Goal: Task Accomplishment & Management: Complete application form

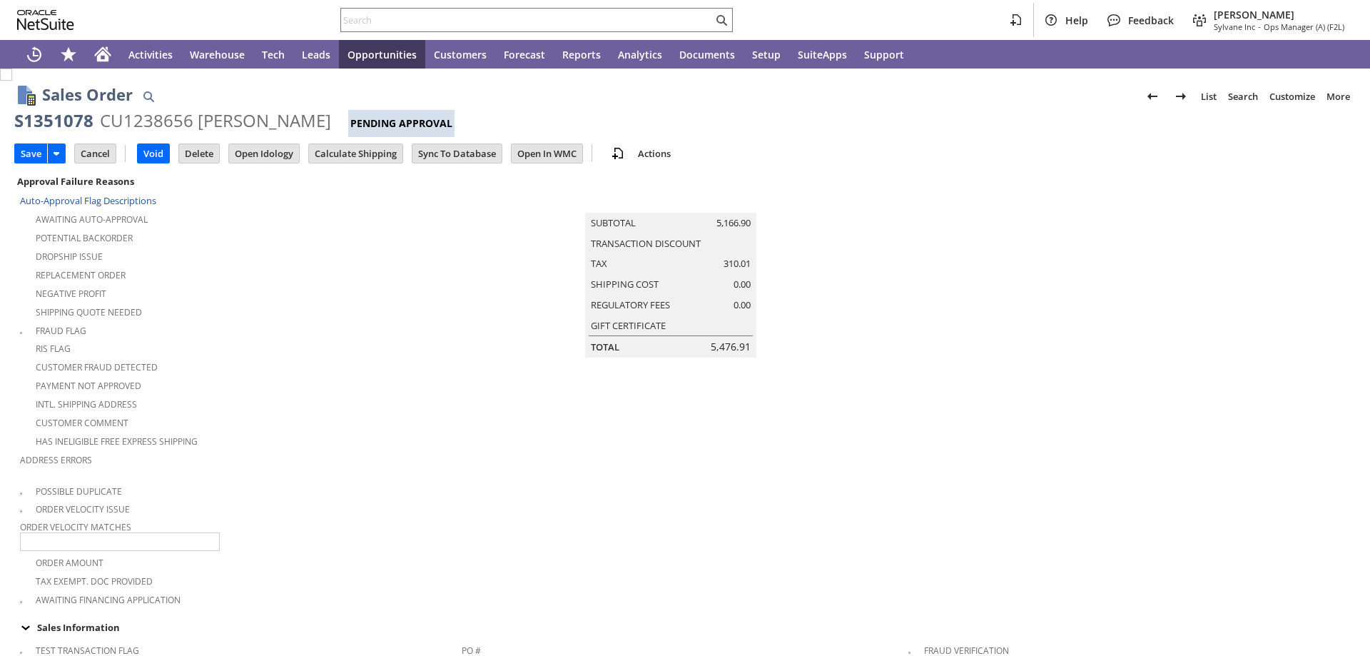
type input "Add"
type input "Copy Previous"
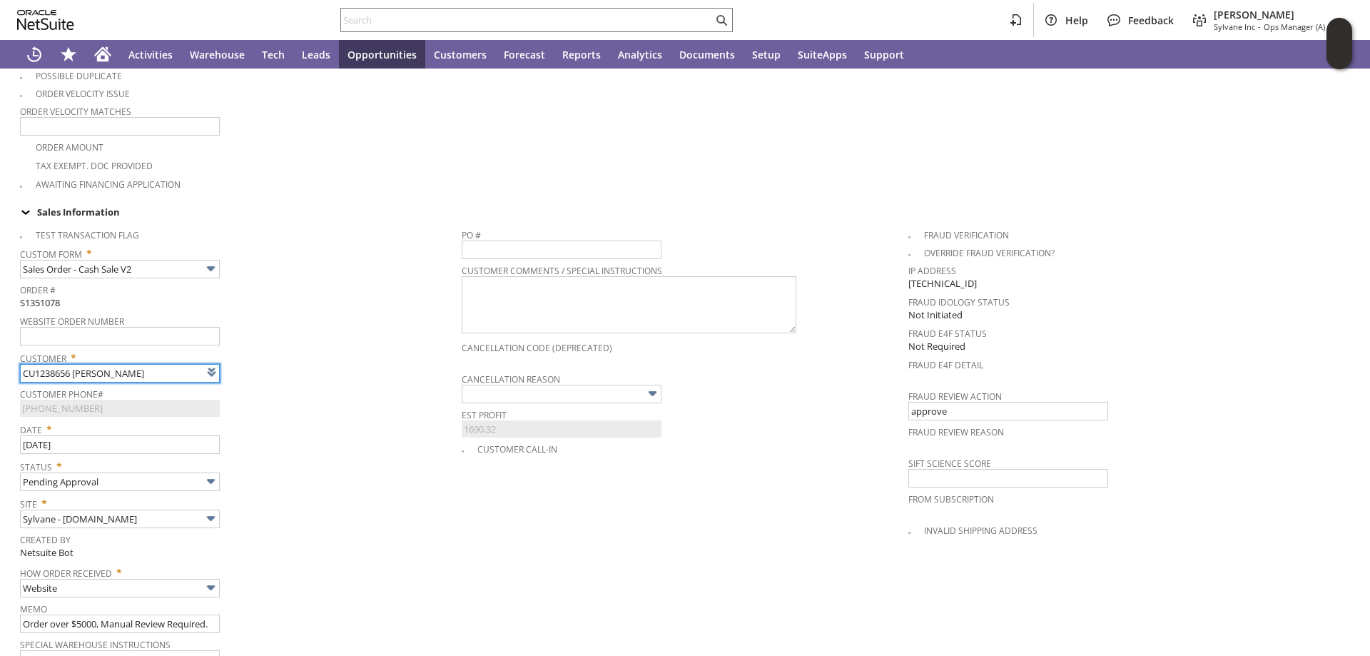
type input "Intelligent Recommendations¹⁰"
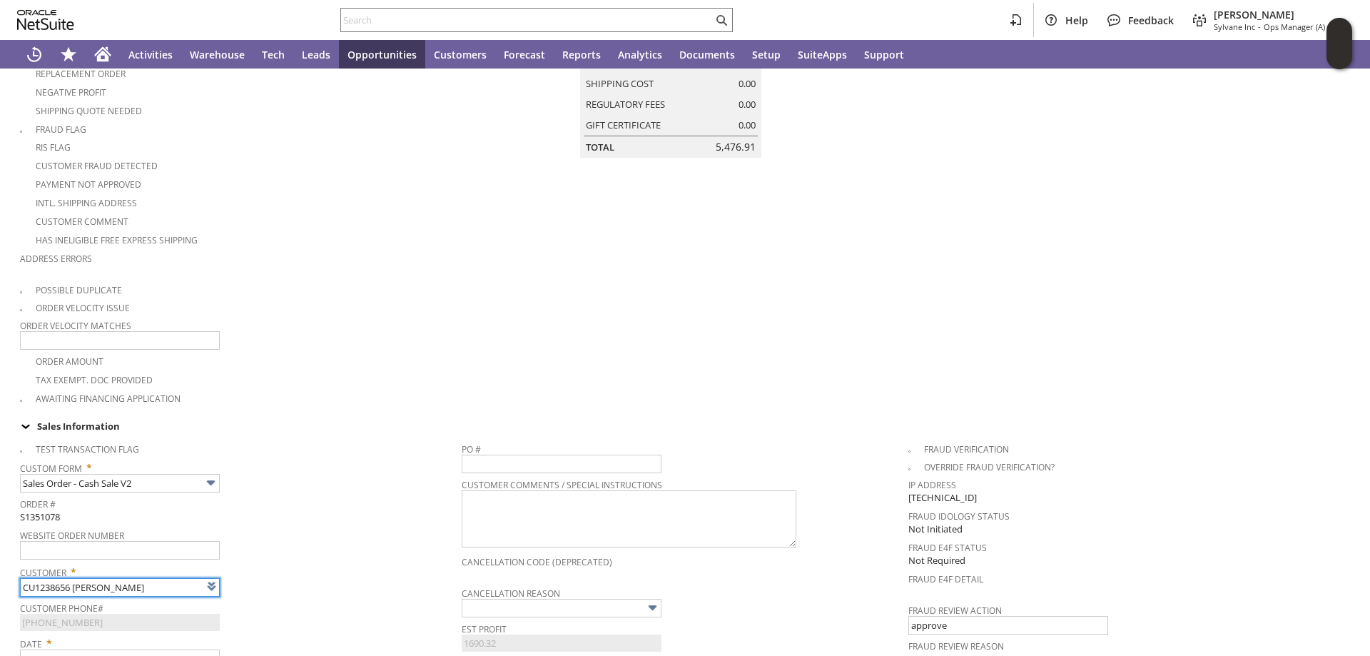
scroll to position [0, 0]
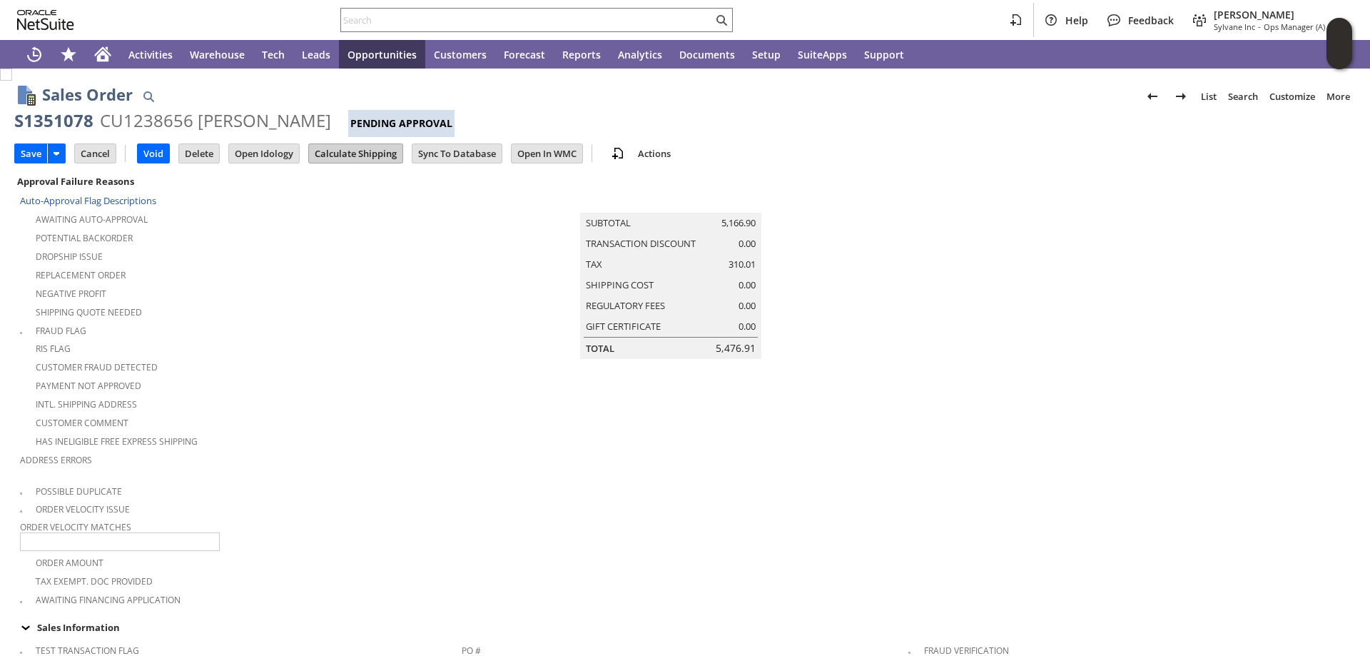
click at [361, 150] on input "Calculate Shipping" at bounding box center [355, 153] width 93 height 19
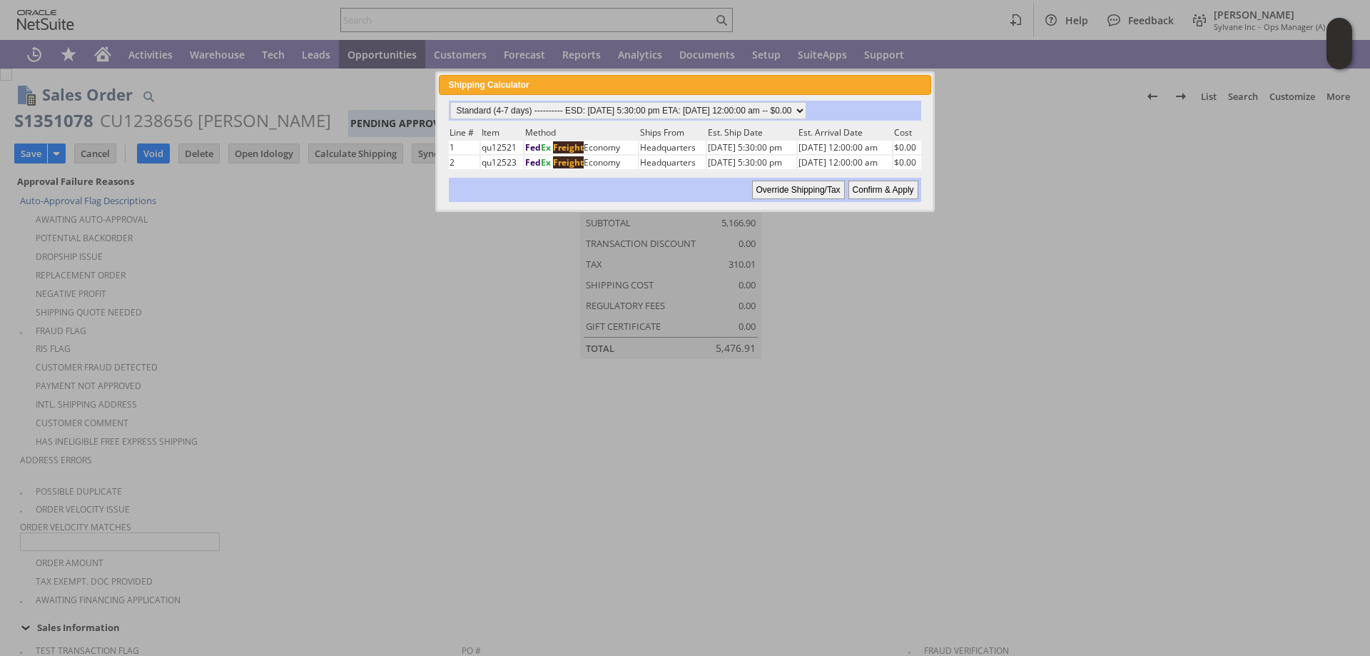
click at [880, 188] on input "Confirm & Apply" at bounding box center [883, 190] width 70 height 19
type input "Add"
type input "Copy Previous"
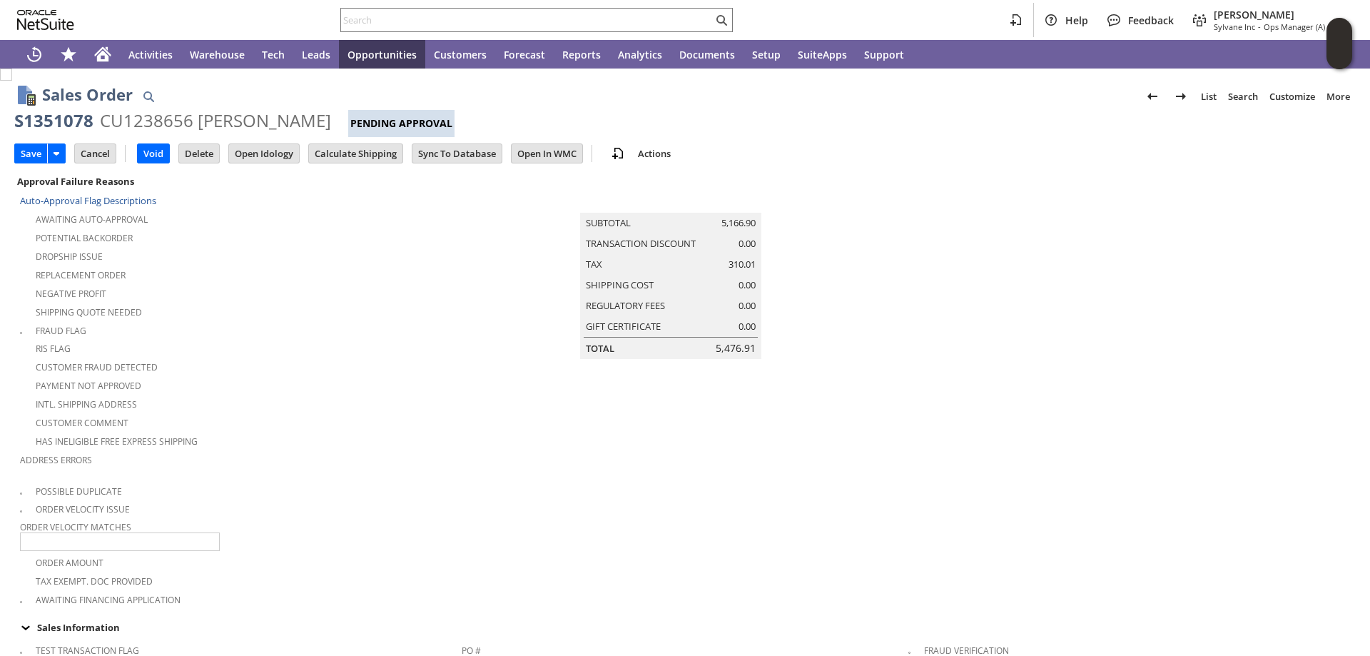
scroll to position [1138, 0]
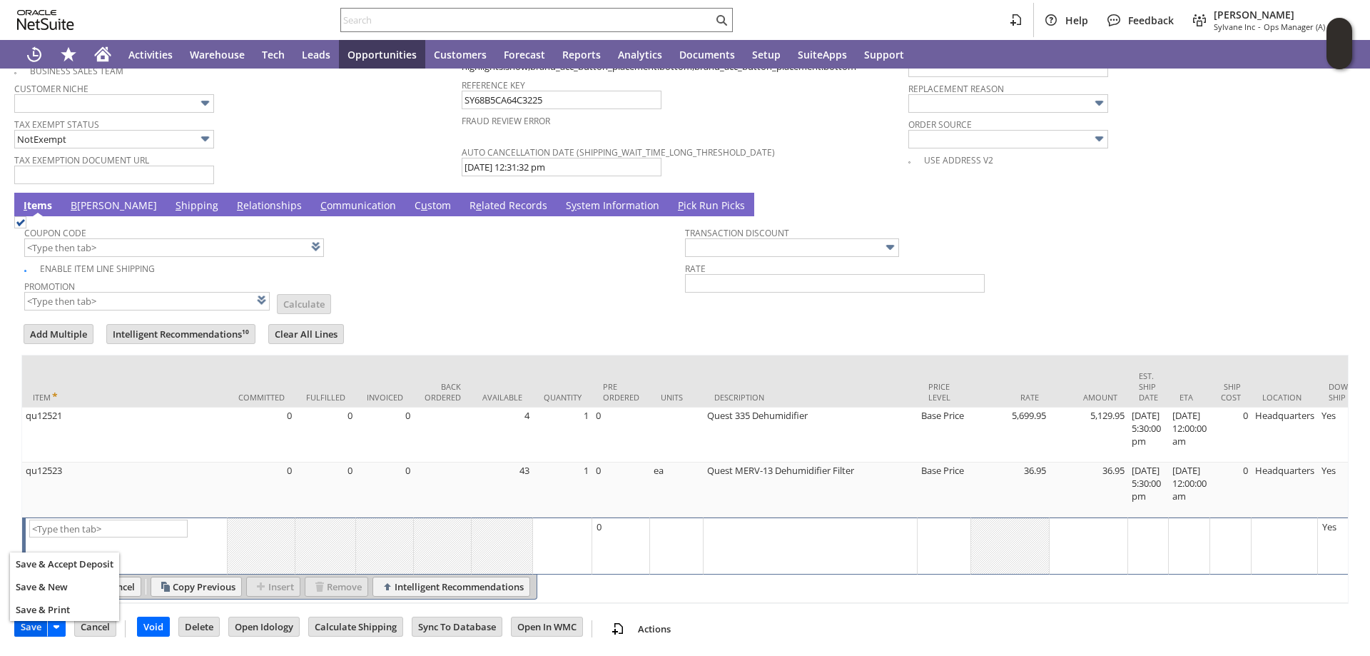
click at [26, 628] on input "Save" at bounding box center [31, 626] width 32 height 19
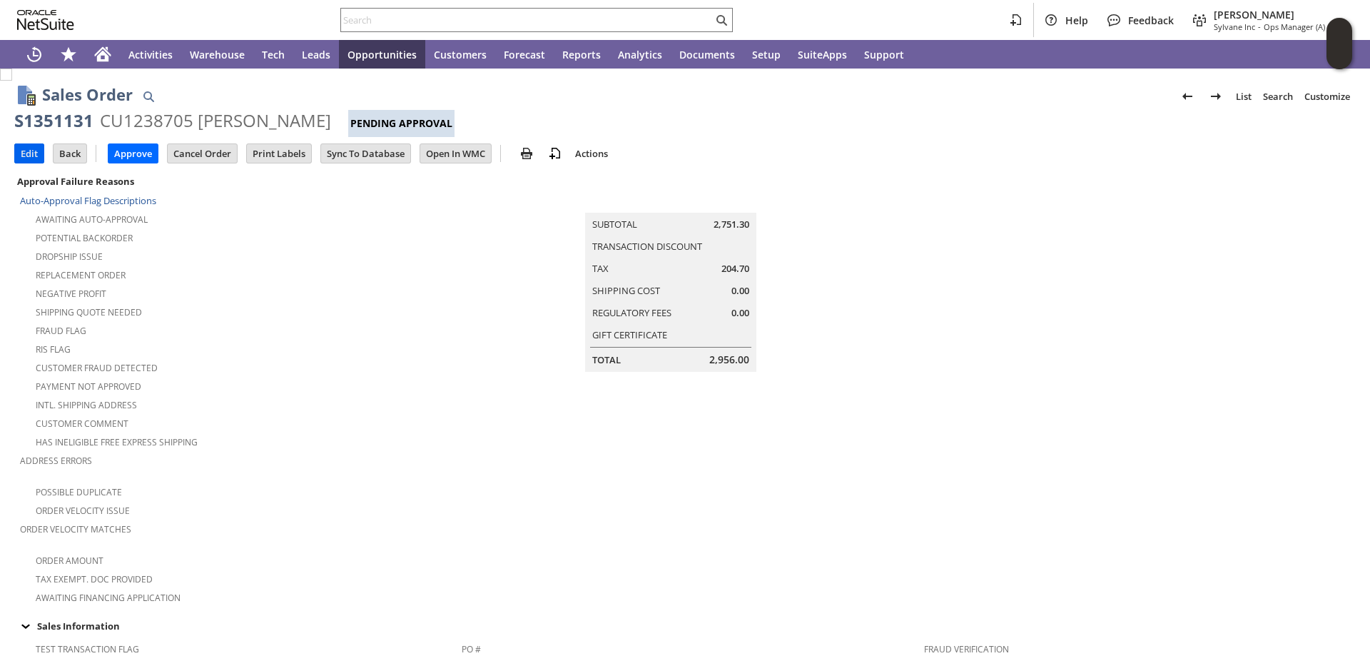
click at [25, 153] on input "Edit" at bounding box center [29, 153] width 29 height 19
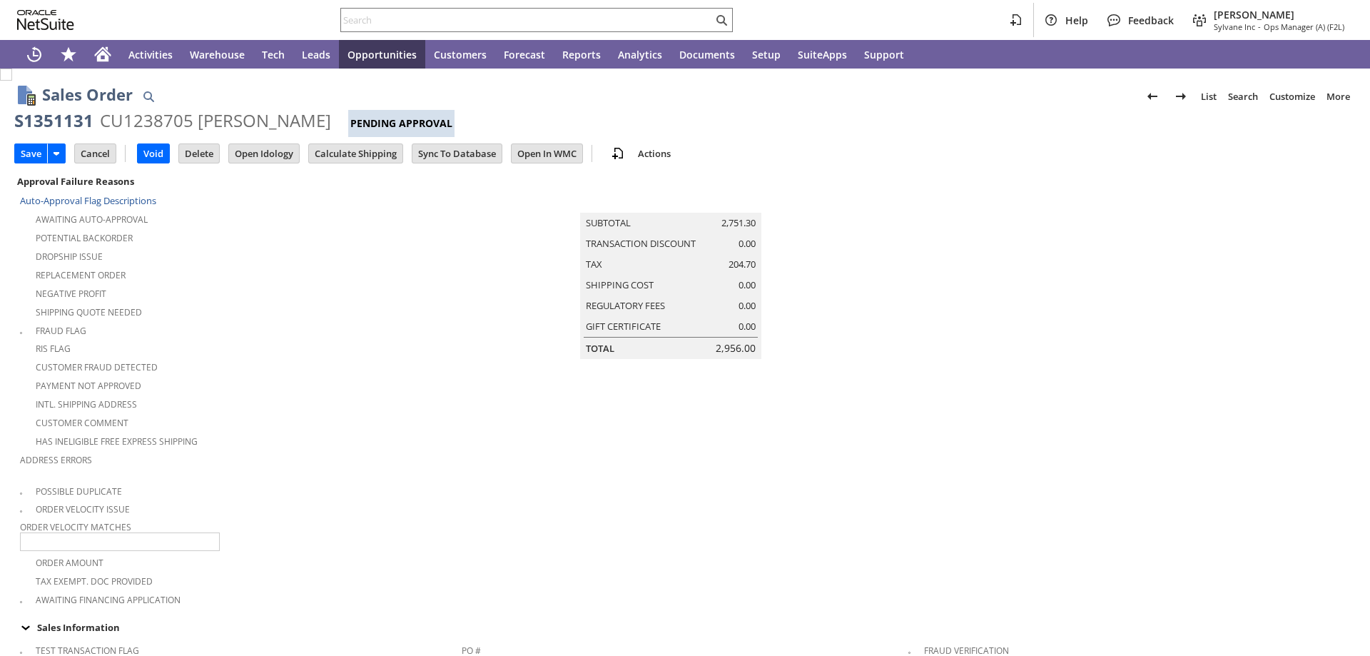
scroll to position [415, 0]
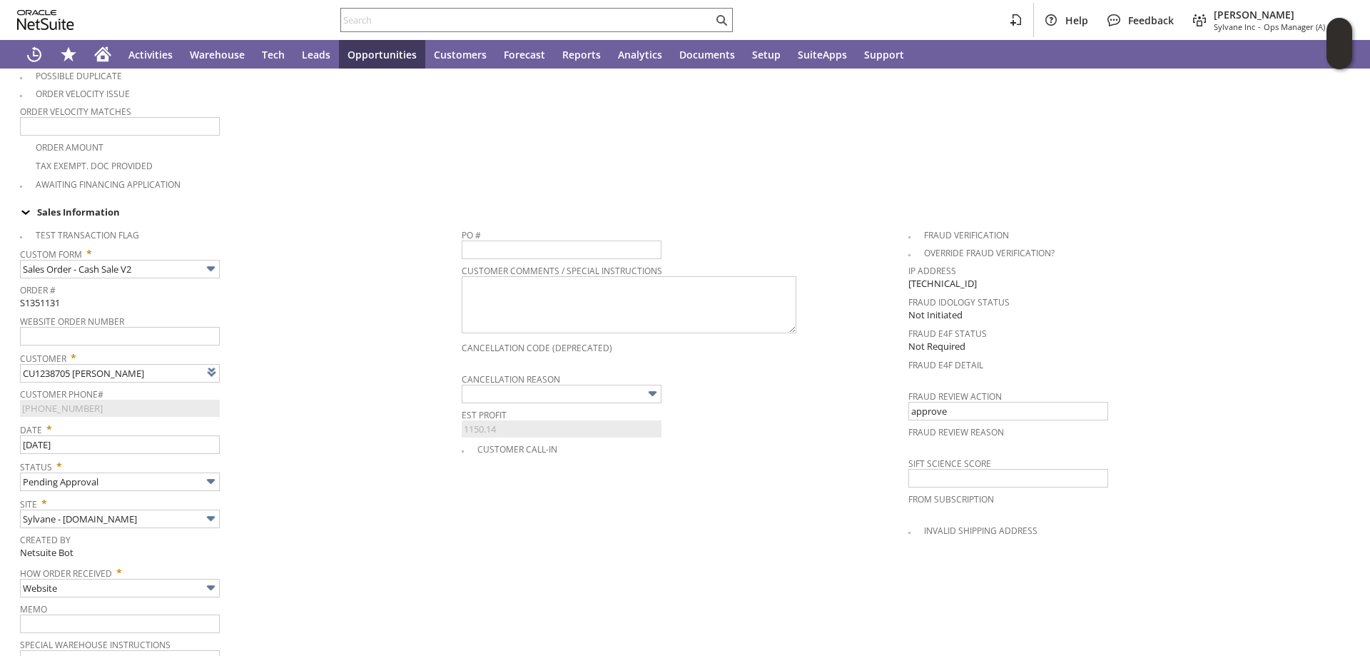
type input "Intelligent Recommendations¹⁰"
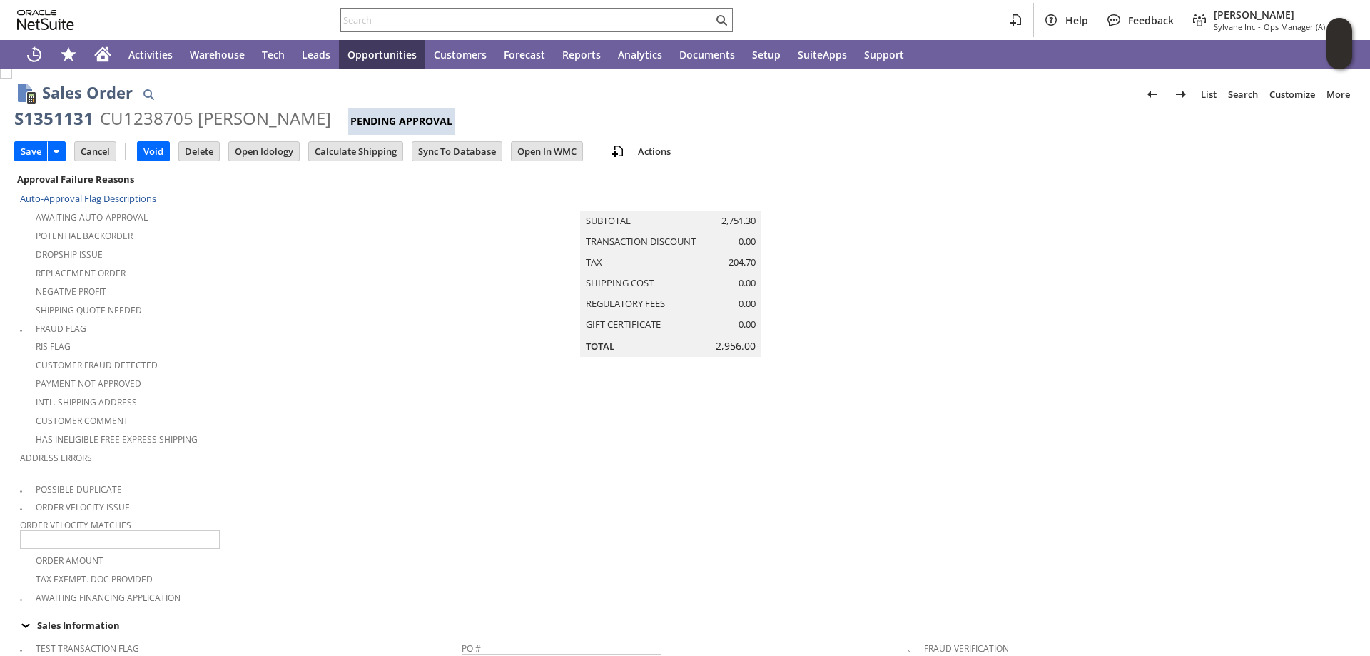
scroll to position [0, 0]
click at [355, 143] on td "Calculate Shipping" at bounding box center [355, 153] width 95 height 20
click at [359, 148] on input "Calculate Shipping" at bounding box center [355, 153] width 93 height 19
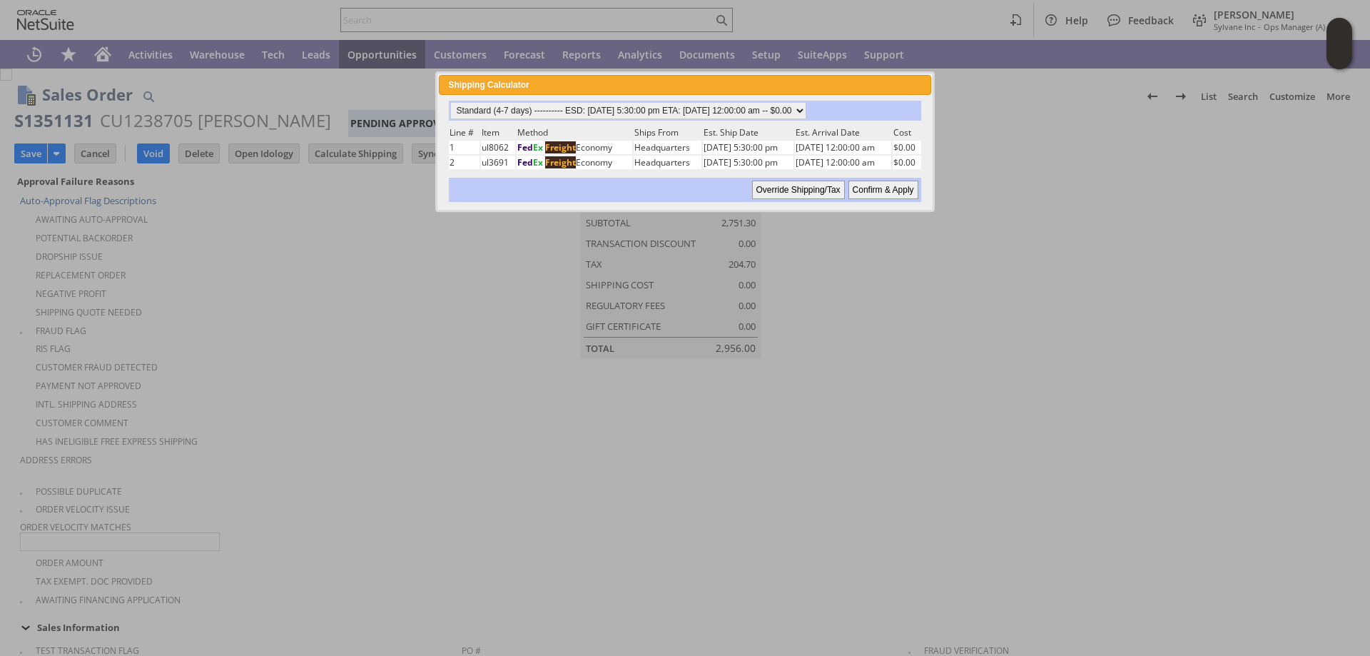
drag, startPoint x: 890, startPoint y: 186, endPoint x: 1008, endPoint y: 283, distance: 152.7
click at [889, 186] on input "Confirm & Apply" at bounding box center [883, 190] width 70 height 19
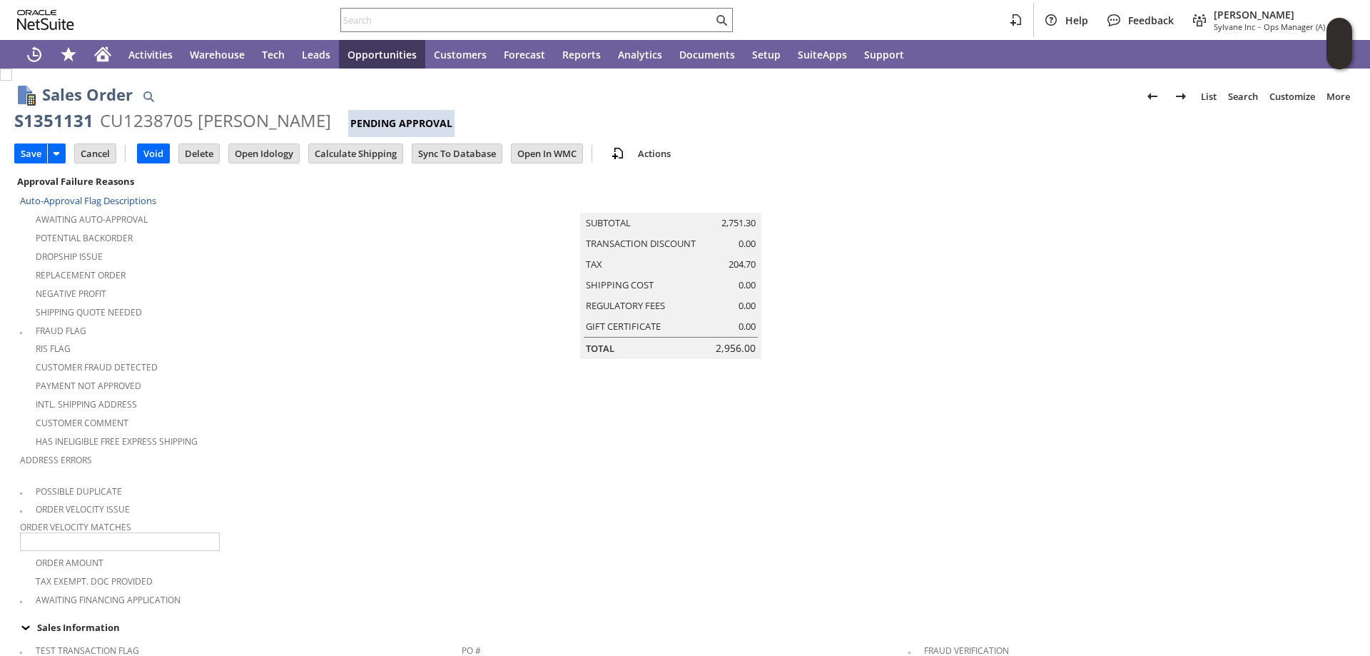
type input "Add"
type input "Copy Previous"
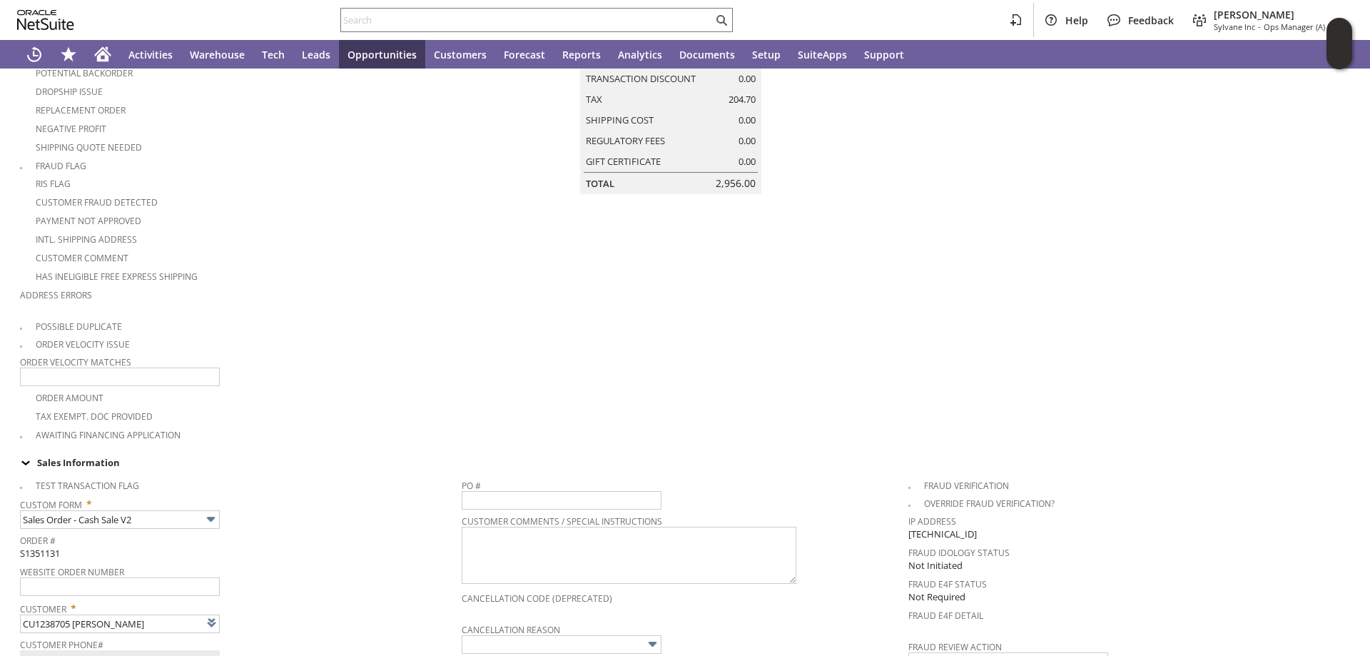
scroll to position [9, 0]
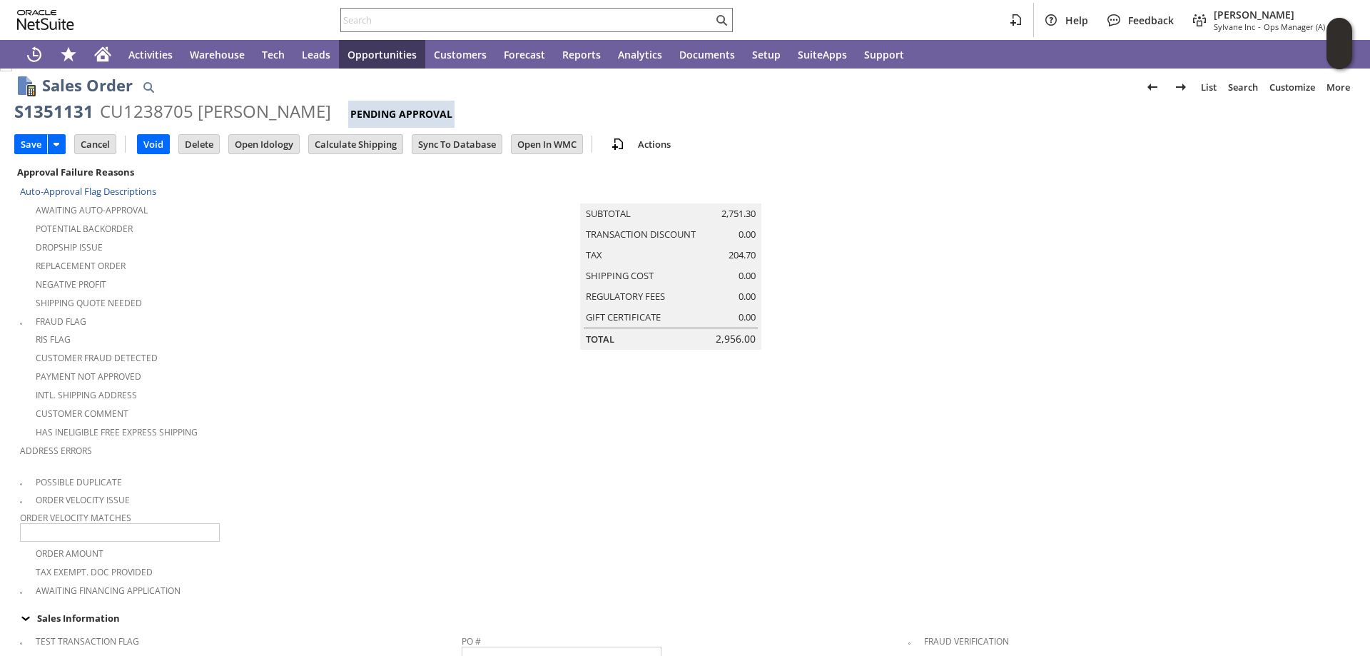
drag, startPoint x: 34, startPoint y: 140, endPoint x: 131, endPoint y: 14, distance: 158.7
click at [33, 138] on input "Save" at bounding box center [31, 144] width 32 height 19
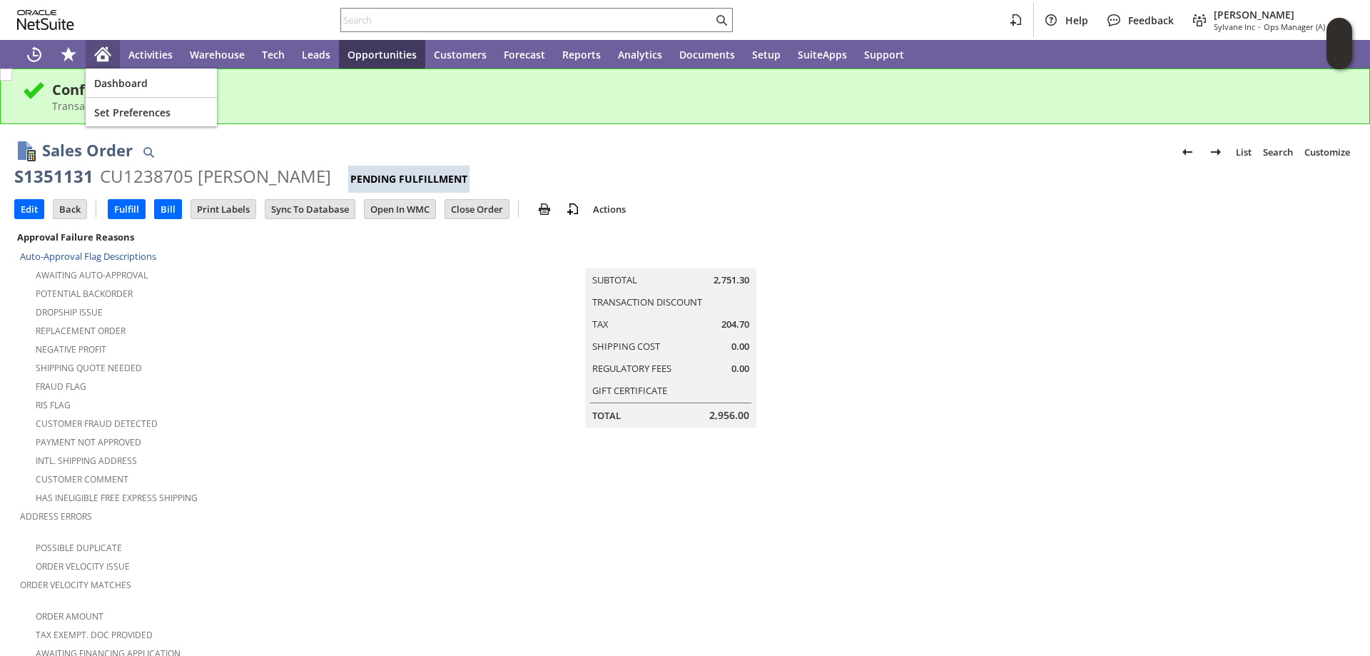
click at [101, 49] on icon "Home" at bounding box center [103, 51] width 16 height 9
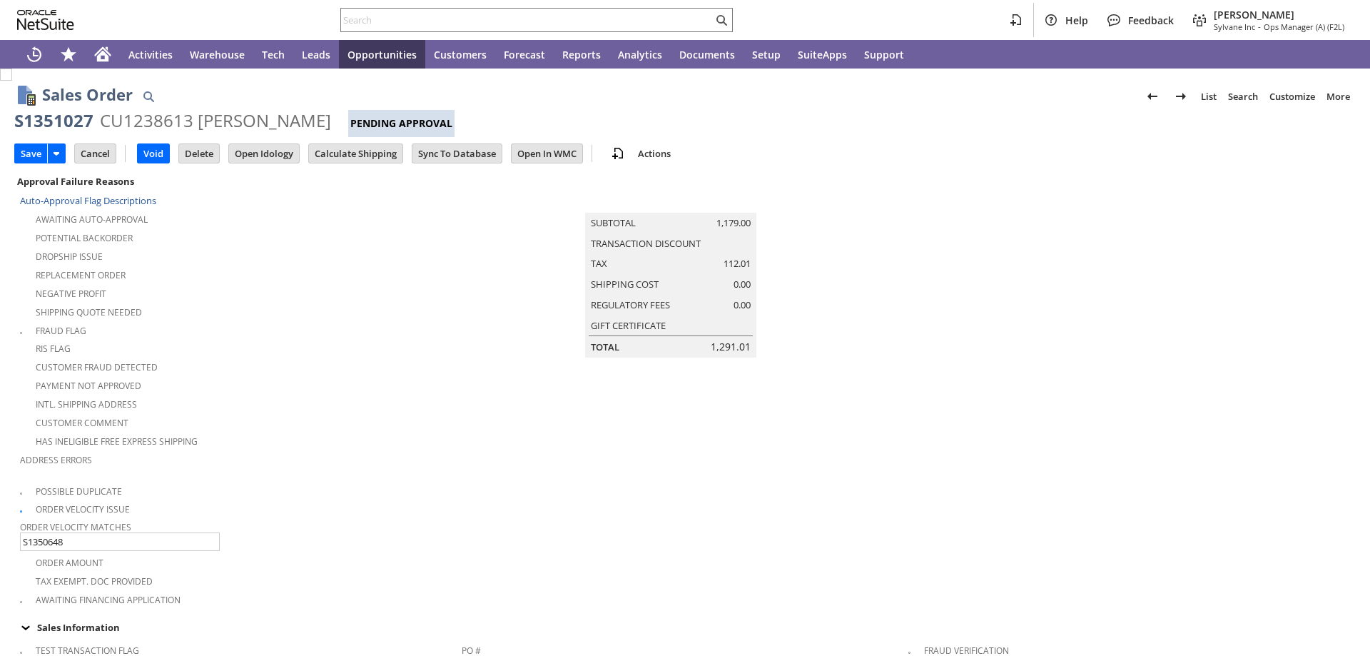
type input "Add"
type input "Copy Previous"
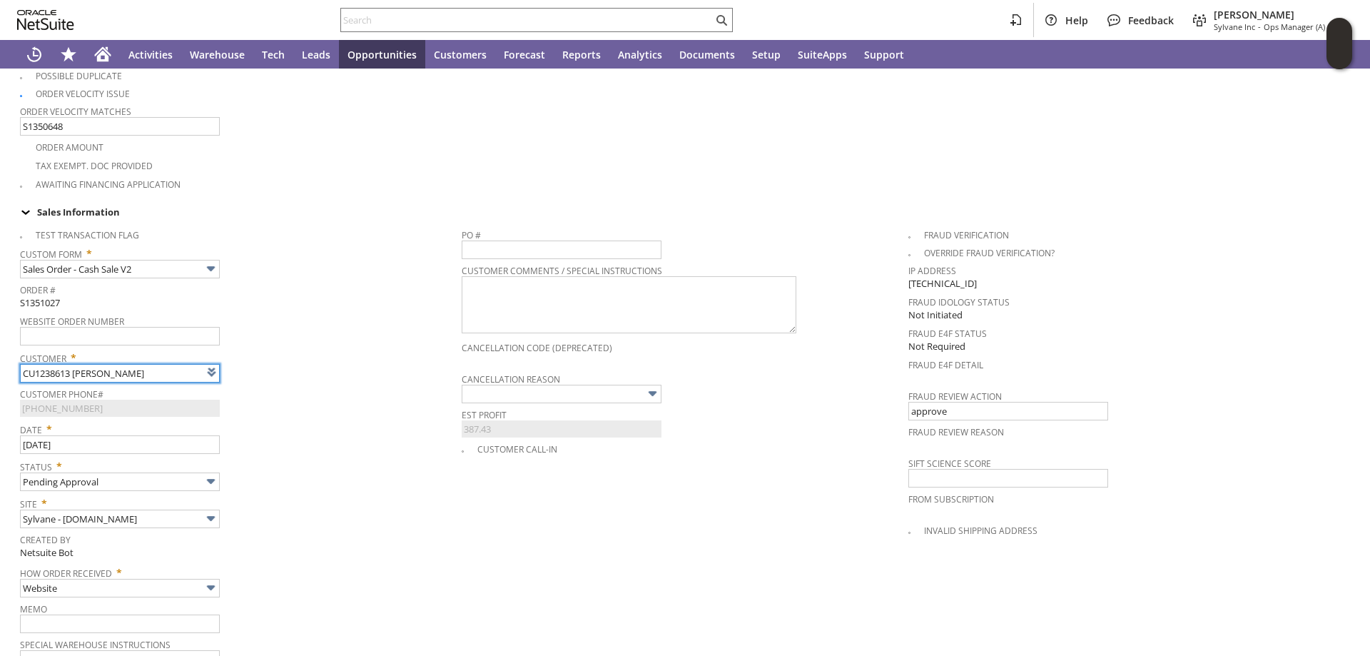
type input "Intelligent Recommendations ⁰"
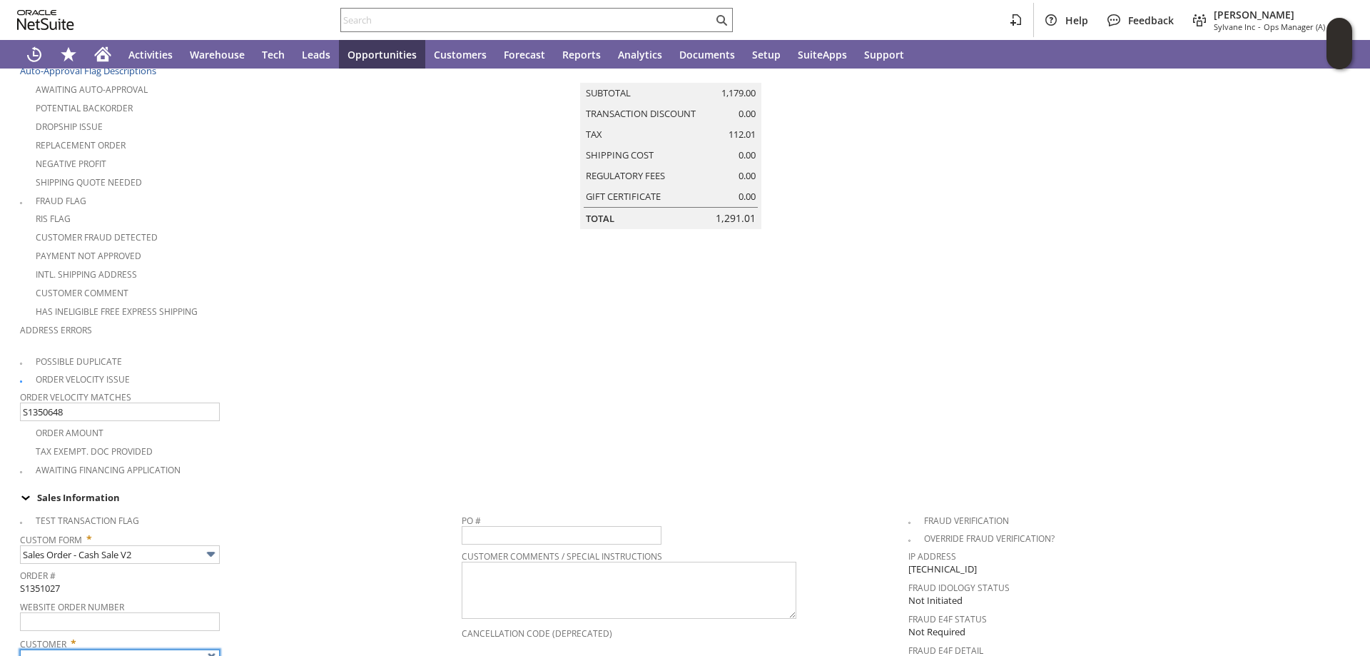
scroll to position [0, 0]
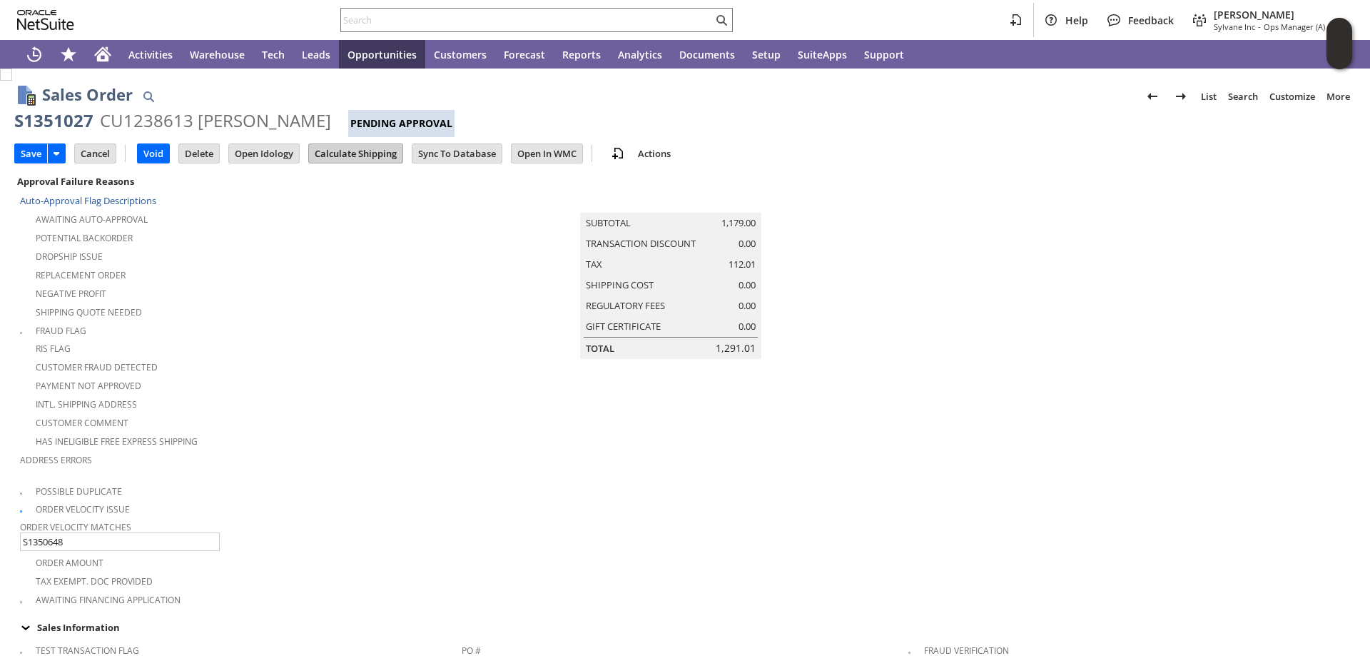
click at [368, 148] on input "Calculate Shipping" at bounding box center [355, 153] width 93 height 19
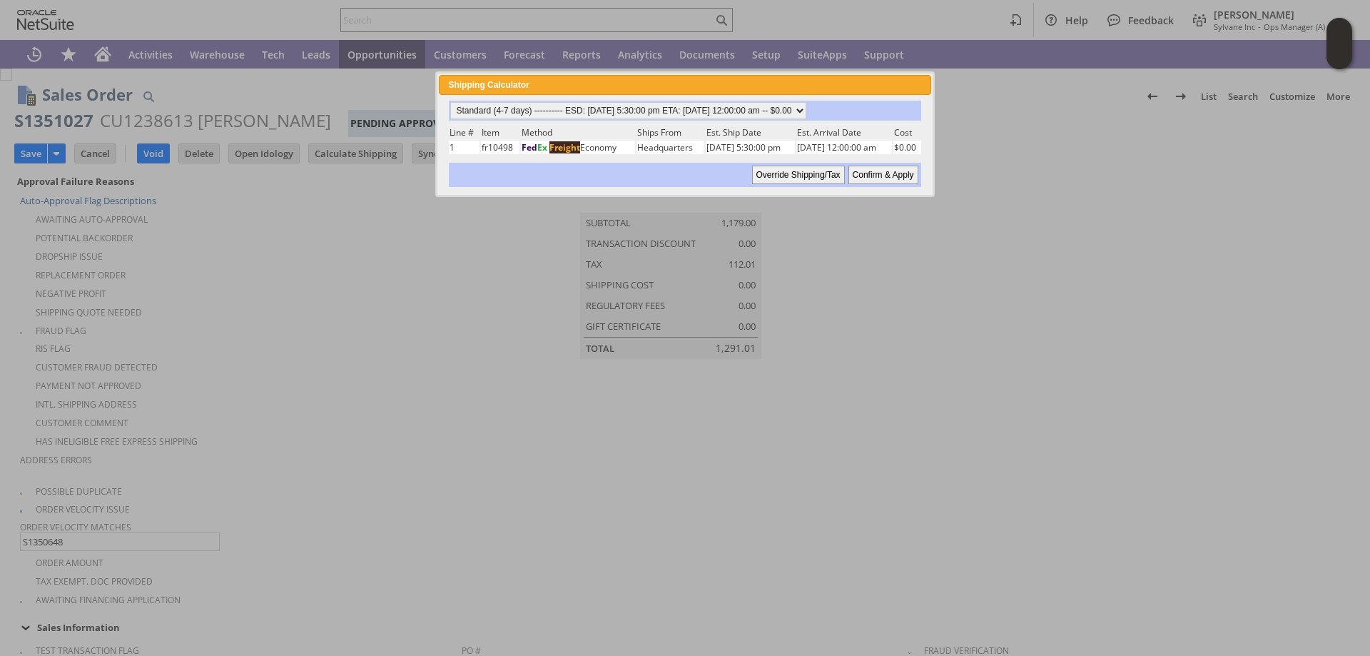
click at [891, 175] on input "Confirm & Apply" at bounding box center [883, 175] width 70 height 19
type input "Add"
type input "Copy Previous"
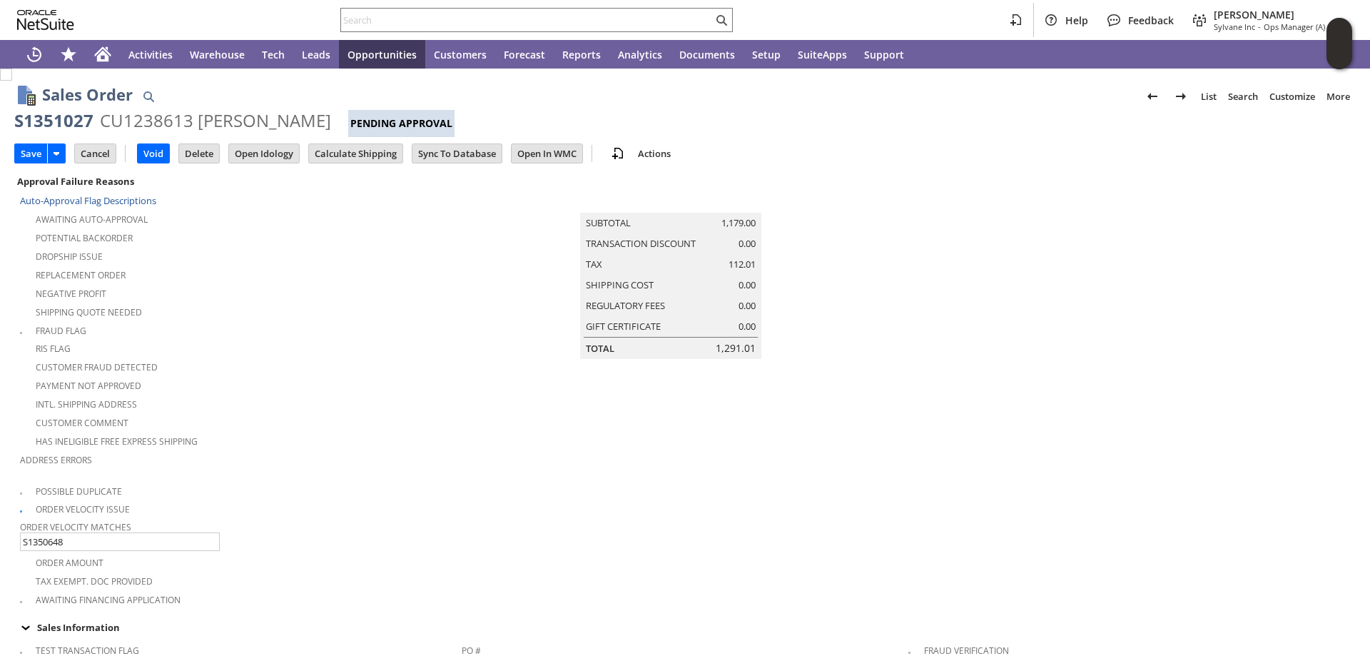
scroll to position [1096, 0]
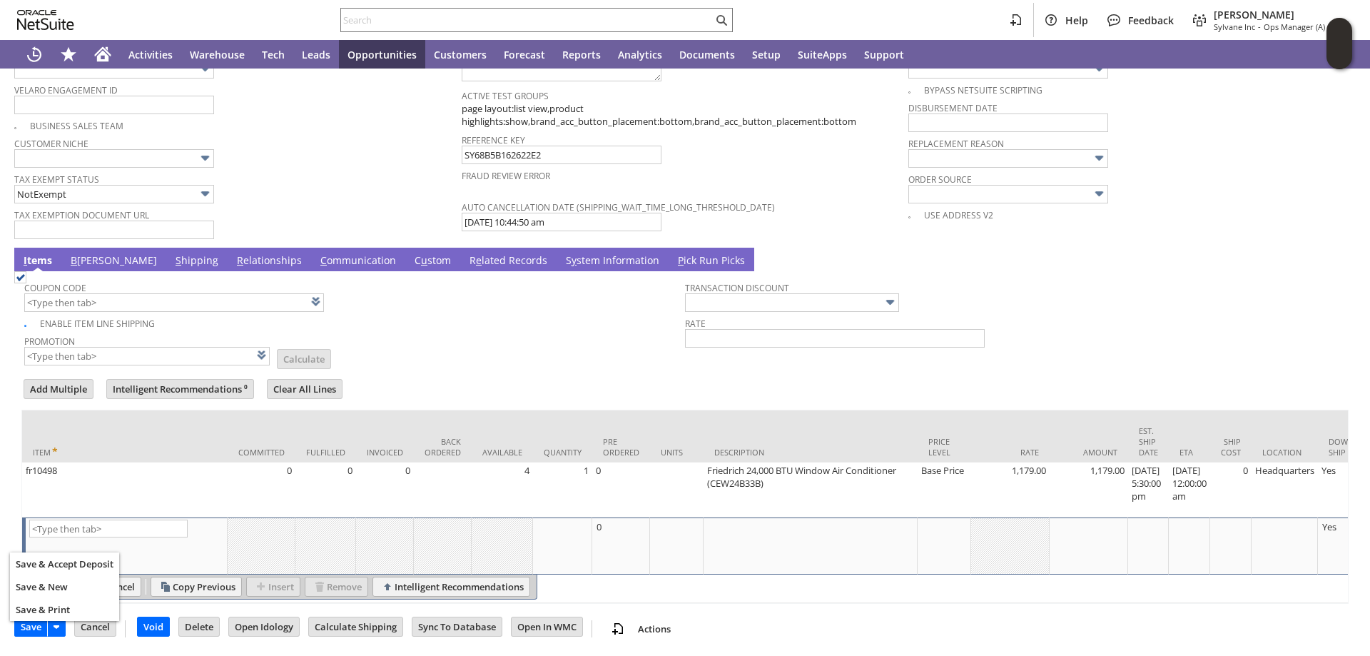
drag, startPoint x: 32, startPoint y: 624, endPoint x: 371, endPoint y: 265, distance: 493.7
click at [32, 623] on input "Save" at bounding box center [31, 626] width 32 height 19
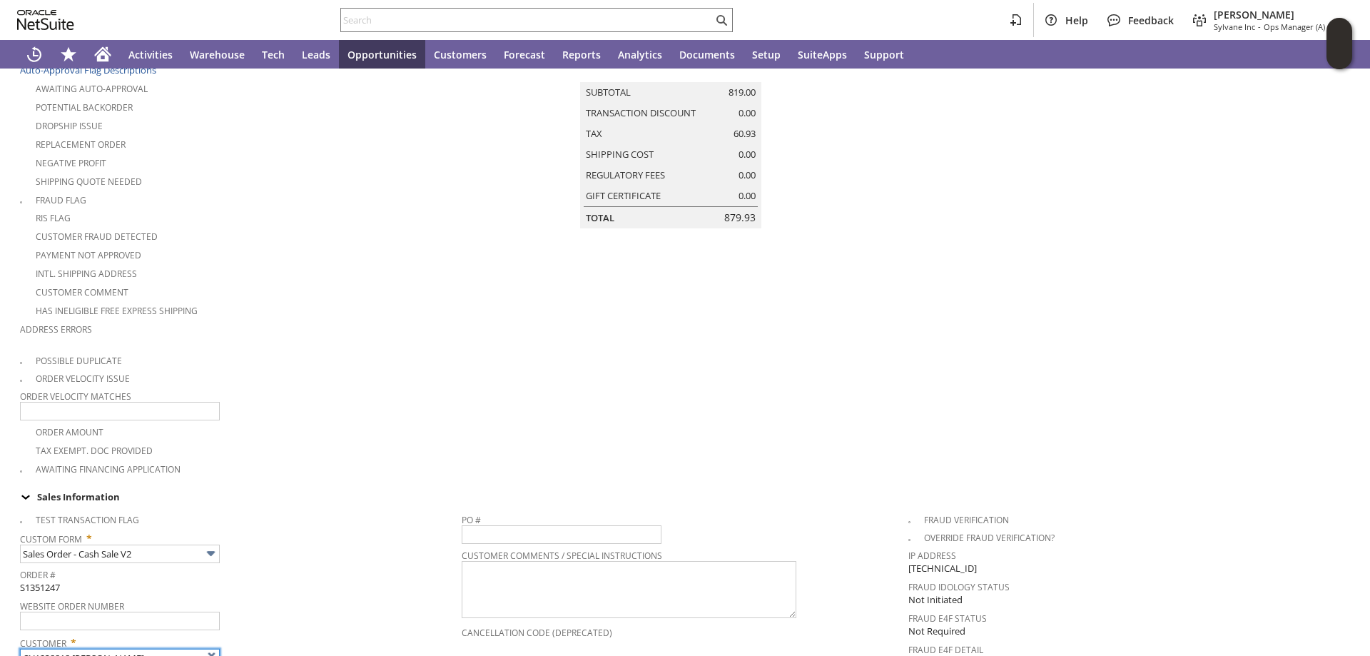
type input "Intelligent Recommendations ⁰"
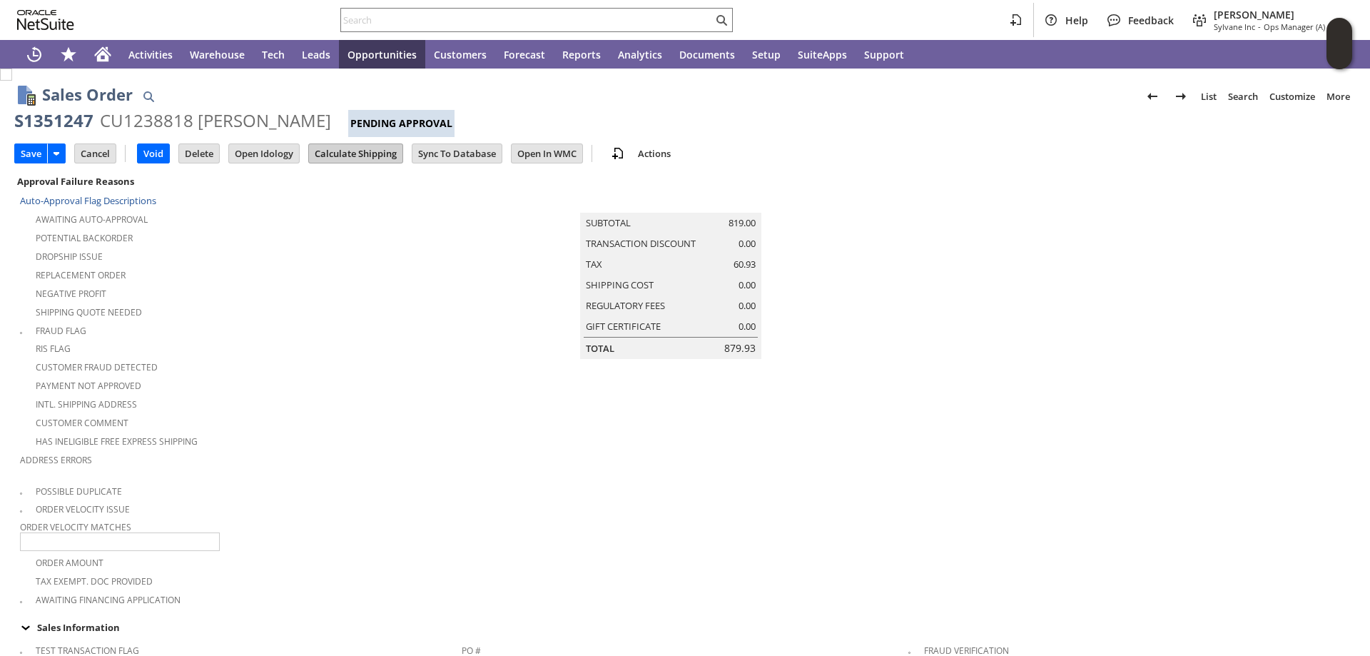
click at [355, 148] on input "Calculate Shipping" at bounding box center [355, 153] width 93 height 19
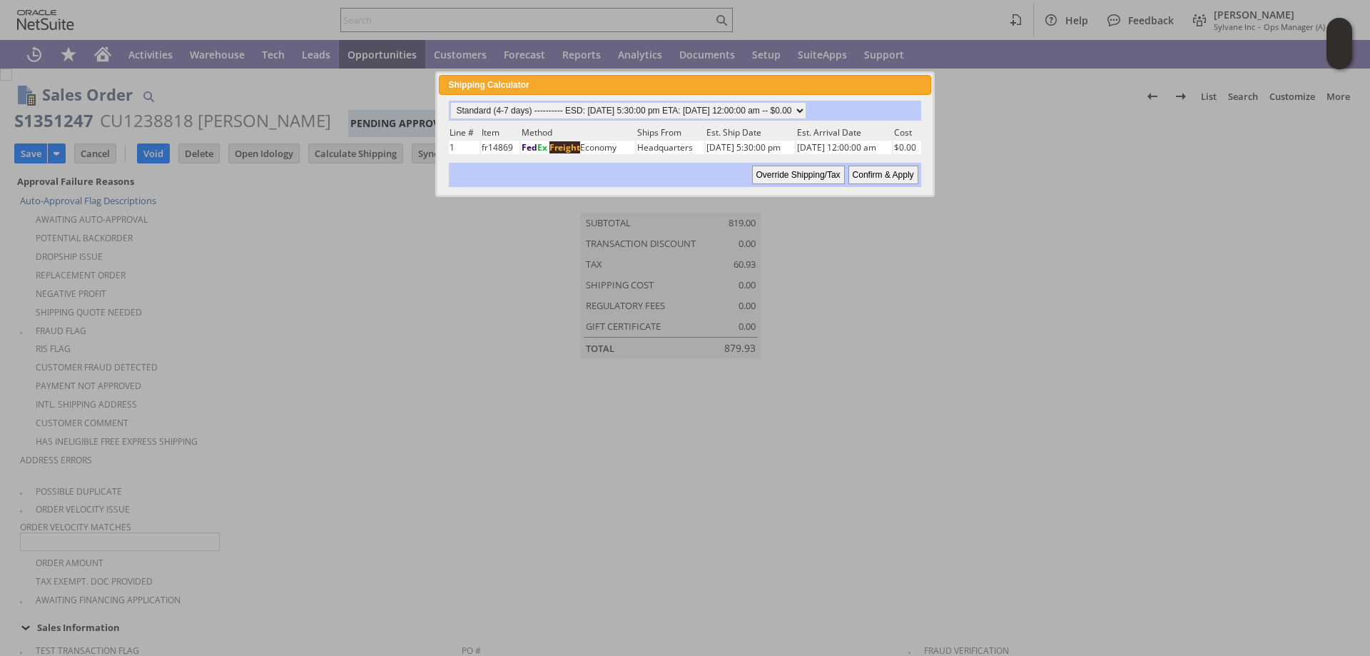
click at [888, 175] on input "Confirm & Apply" at bounding box center [883, 175] width 70 height 19
type input "Add"
type input "Copy Previous"
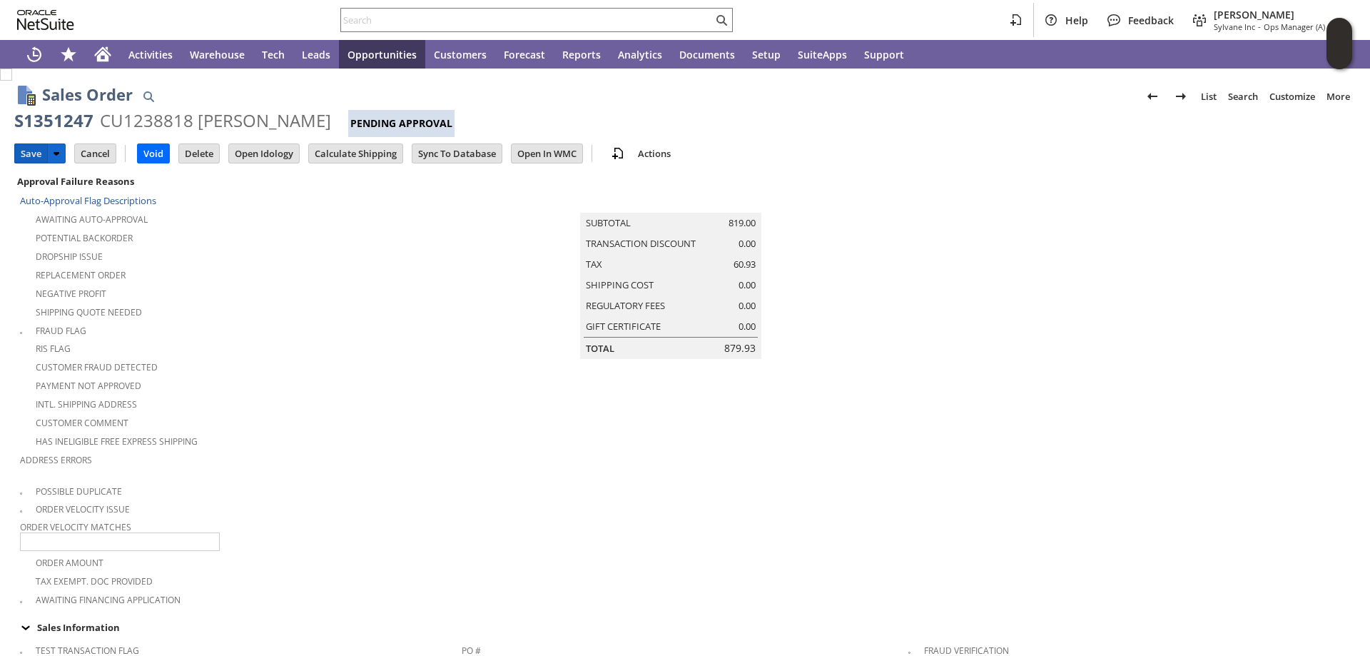
click at [26, 147] on input "Save" at bounding box center [31, 153] width 32 height 19
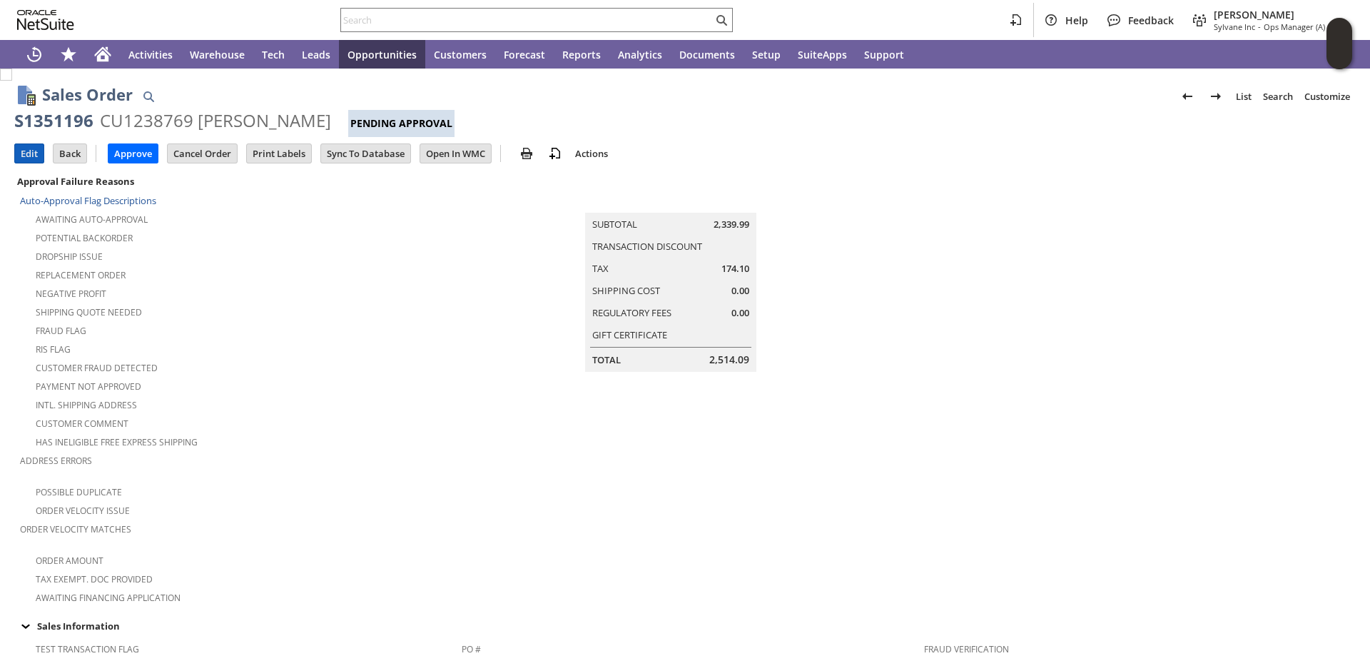
click at [24, 147] on input "Edit" at bounding box center [29, 153] width 29 height 19
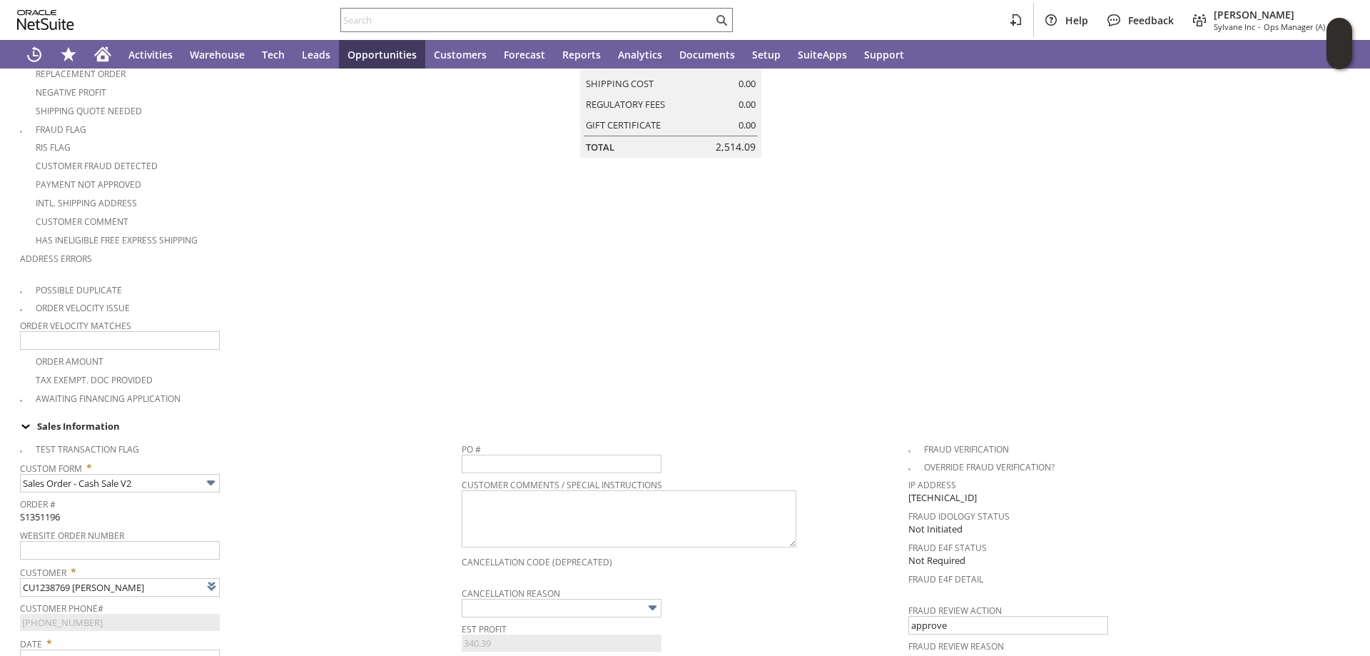
type input "Intelligent Recommendations¹⁰"
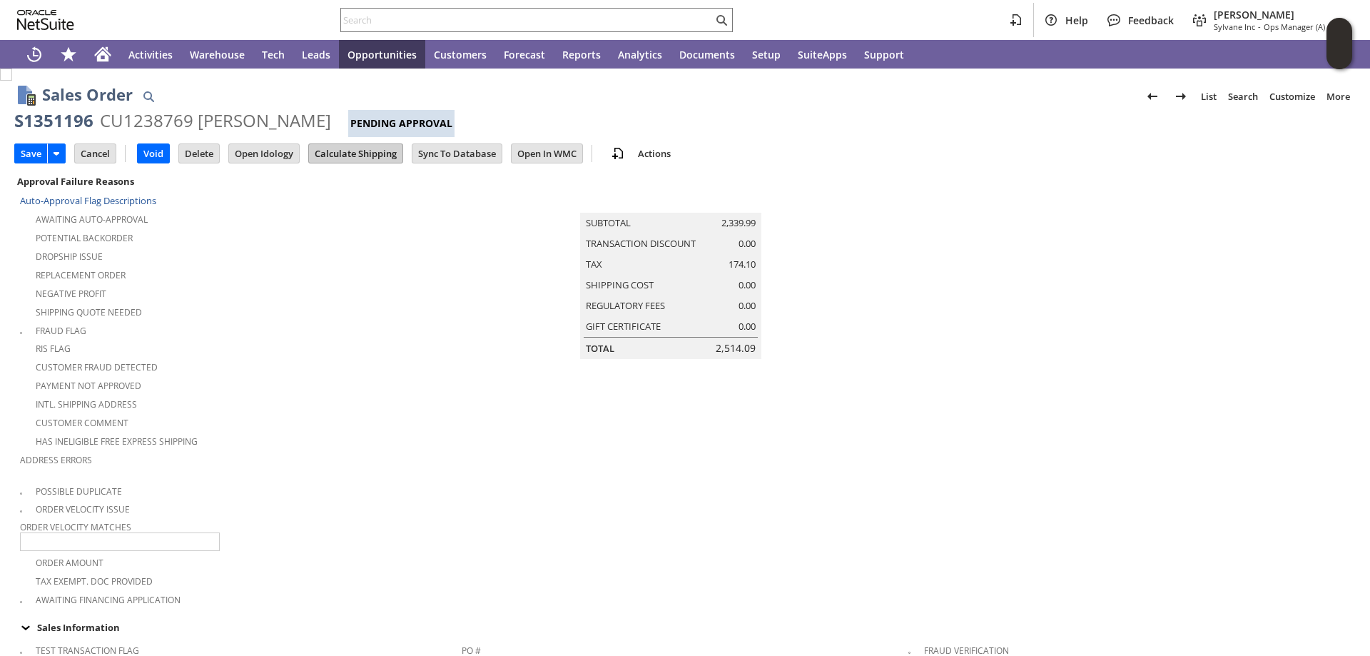
click at [354, 149] on input "Calculate Shipping" at bounding box center [355, 153] width 93 height 19
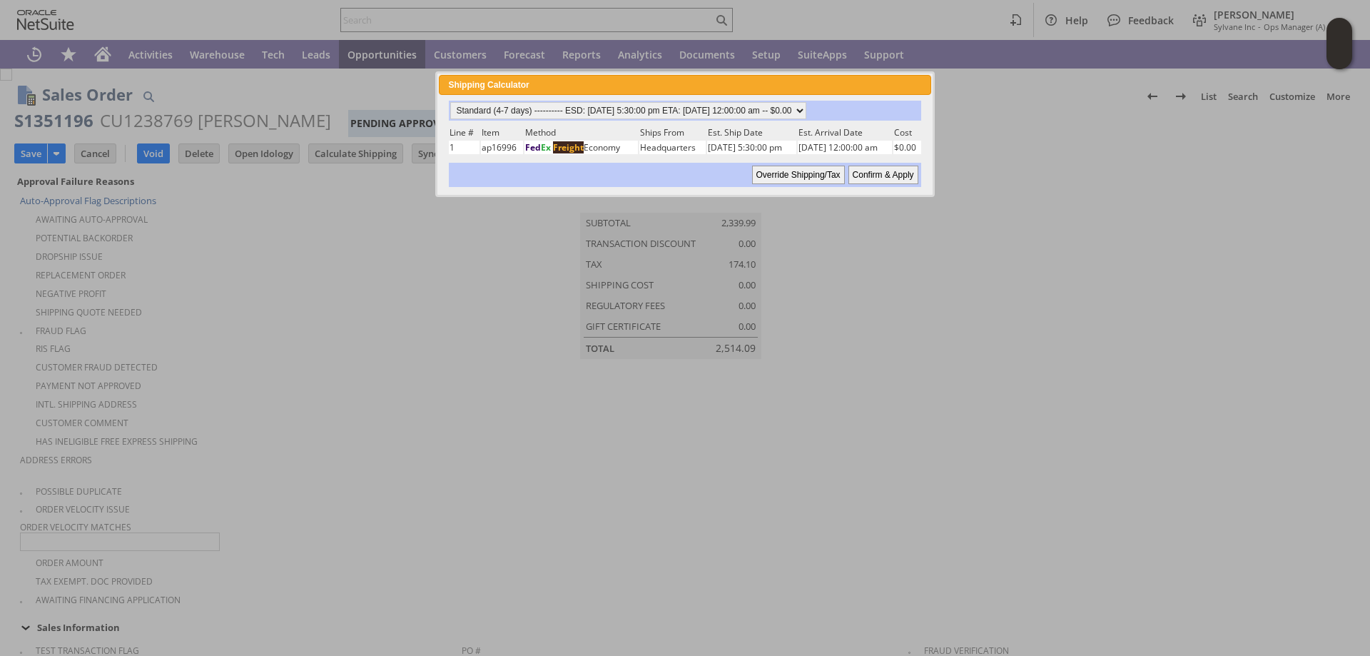
click at [888, 173] on input "Confirm & Apply" at bounding box center [883, 175] width 70 height 19
type input "Add"
type input "Copy Previous"
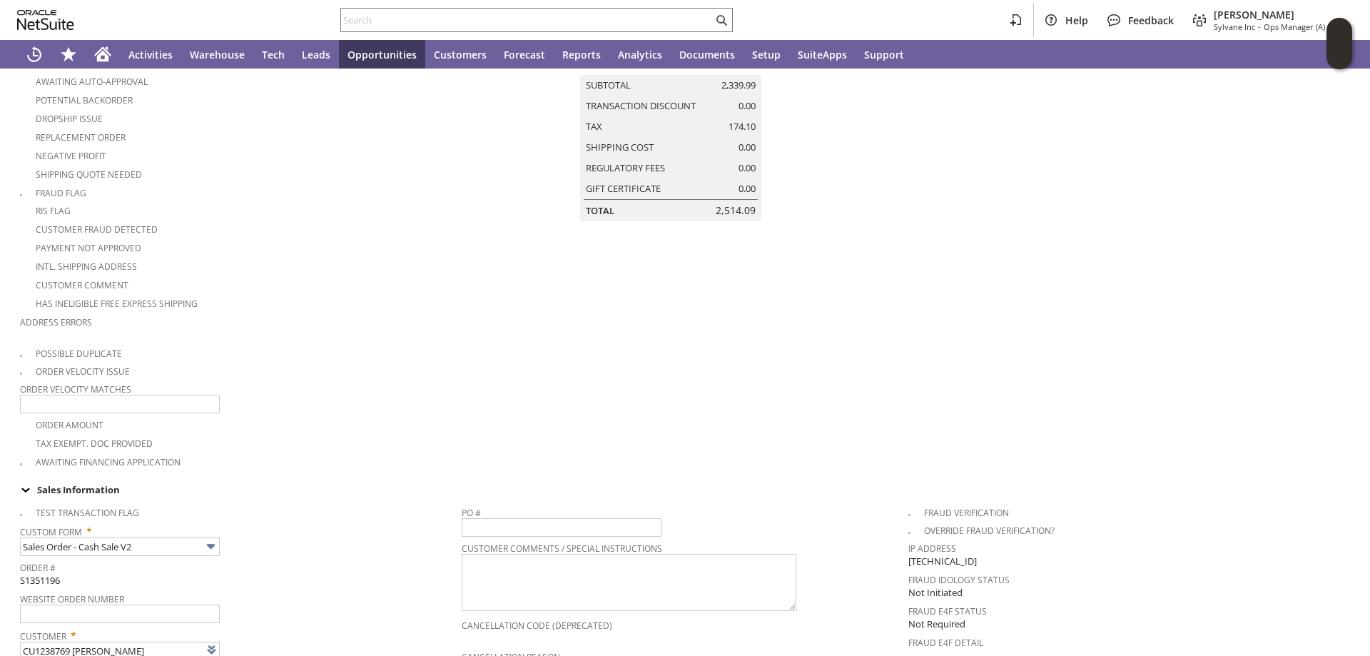
scroll to position [39, 0]
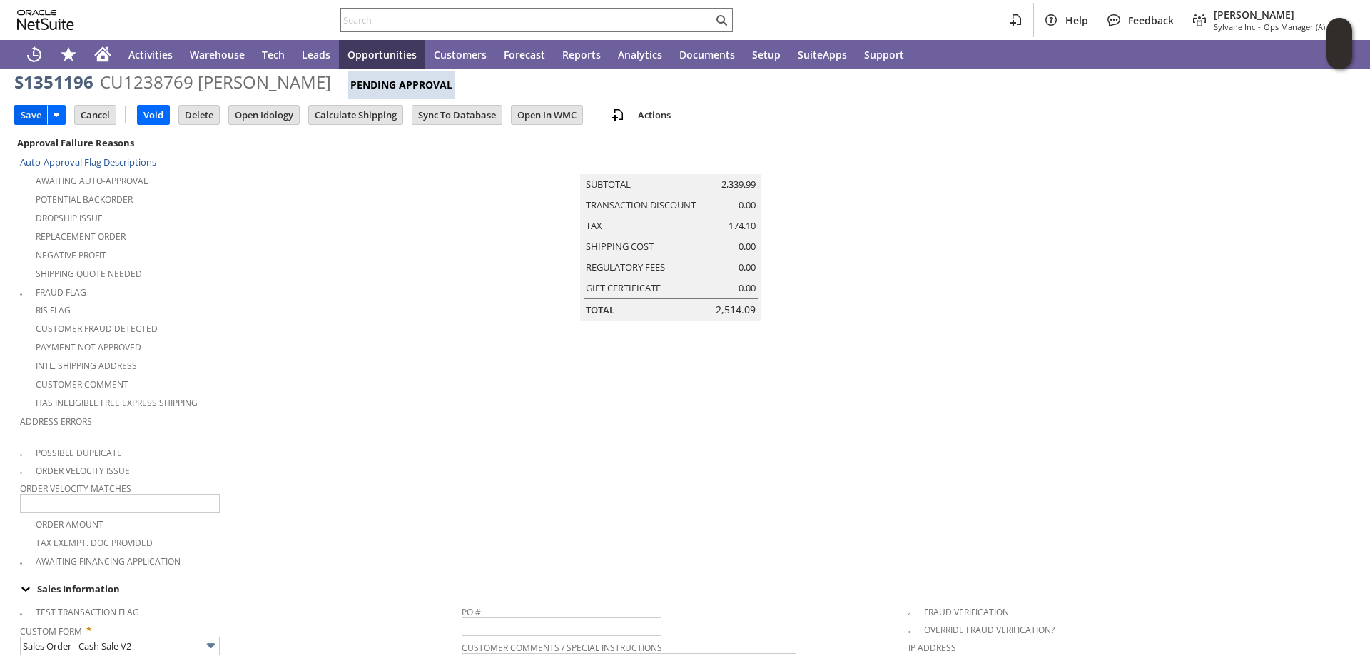
click at [26, 108] on input "Save" at bounding box center [31, 115] width 32 height 19
